Goal: Use online tool/utility: Utilize a website feature to perform a specific function

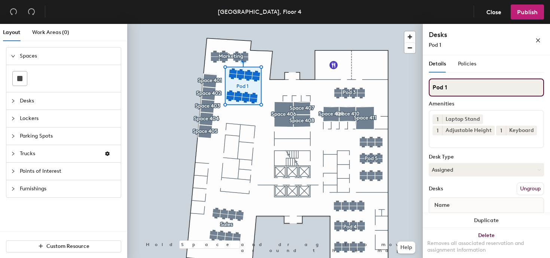
click at [449, 92] on input "Pod 1" at bounding box center [486, 88] width 115 height 18
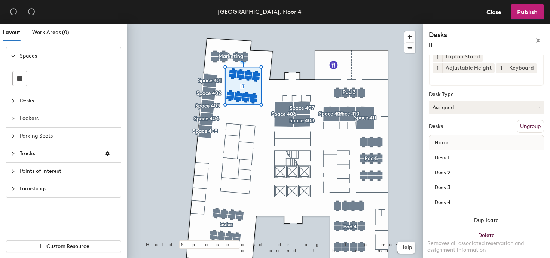
scroll to position [81, 0]
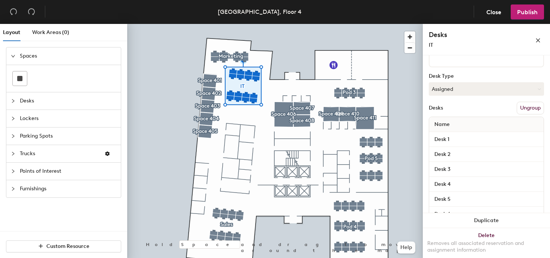
type input "IT"
click at [35, 102] on span "Desks" at bounding box center [68, 100] width 97 height 17
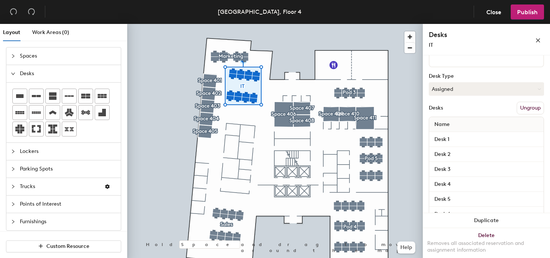
click at [59, 152] on span "Lockers" at bounding box center [68, 151] width 97 height 17
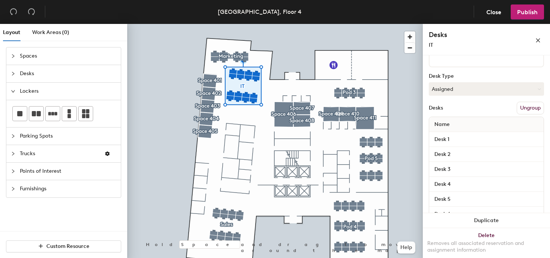
click at [51, 138] on span "Parking Spots" at bounding box center [68, 136] width 97 height 17
click at [50, 171] on span "Points of Interest" at bounding box center [68, 171] width 97 height 17
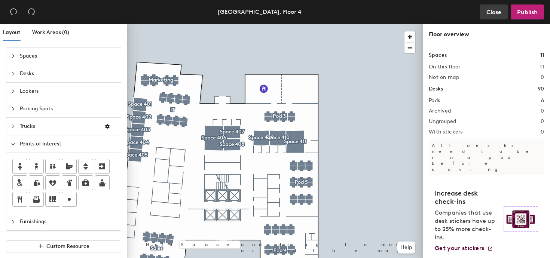
click at [498, 15] on span "Close" at bounding box center [494, 12] width 15 height 7
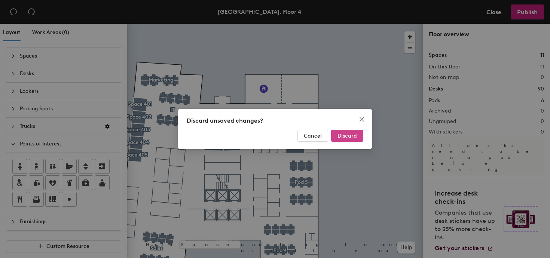
click at [350, 136] on span "Discard" at bounding box center [347, 136] width 19 height 6
